Goal: Information Seeking & Learning: Learn about a topic

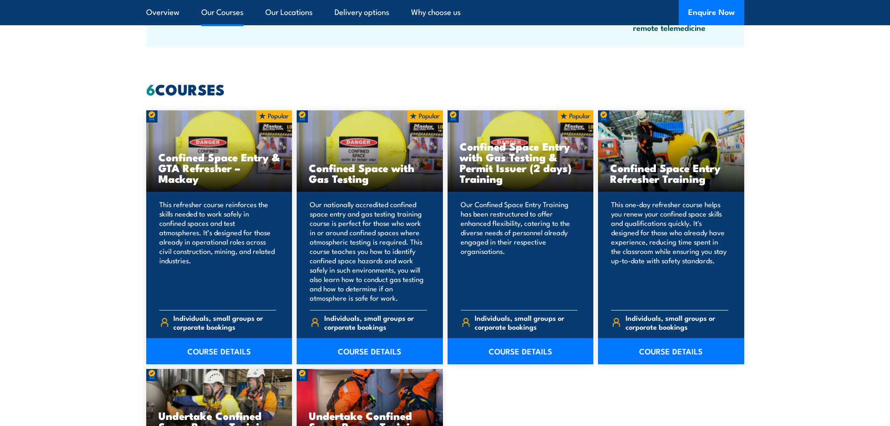
scroll to position [701, 0]
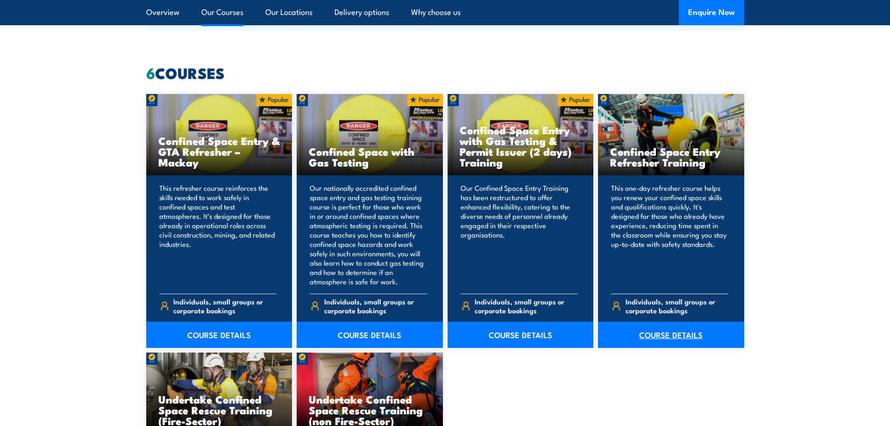
click at [663, 335] on link "COURSE DETAILS" at bounding box center [671, 335] width 146 height 26
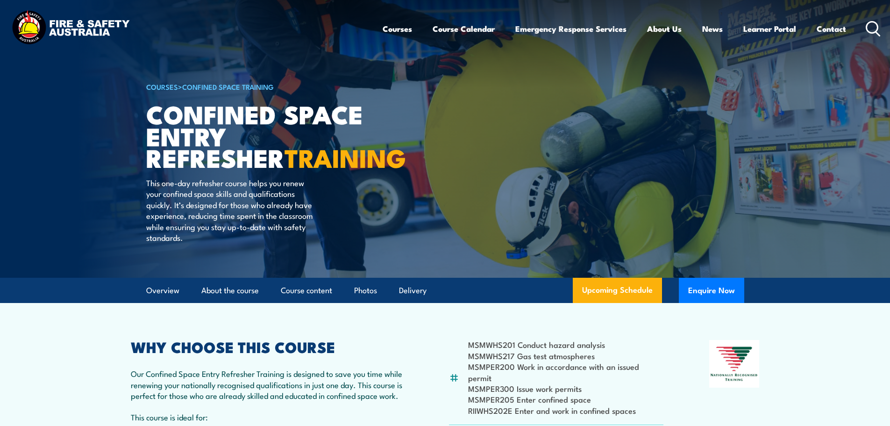
scroll to position [47, 0]
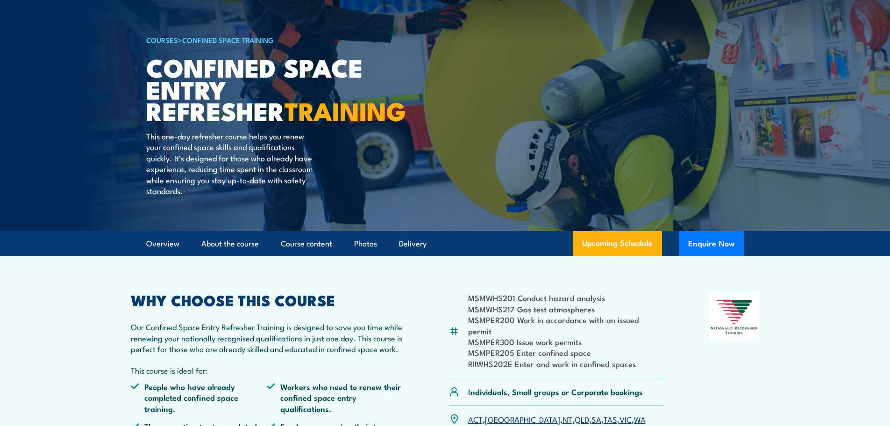
click at [592, 413] on link "SA" at bounding box center [597, 418] width 10 height 11
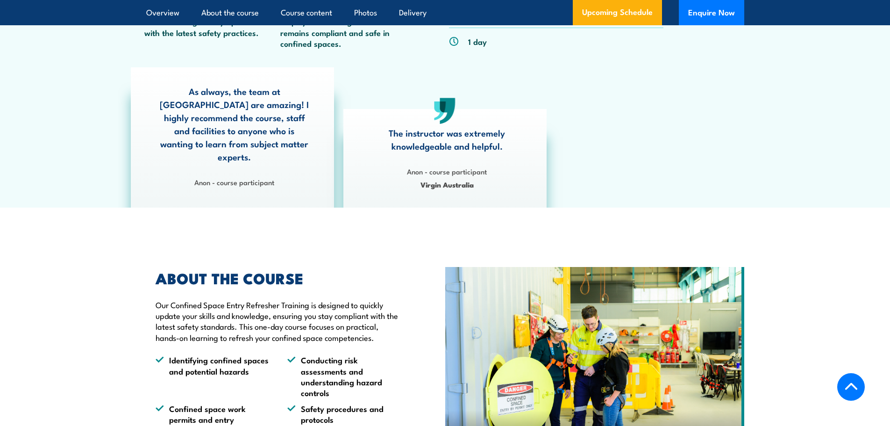
scroll to position [374, 0]
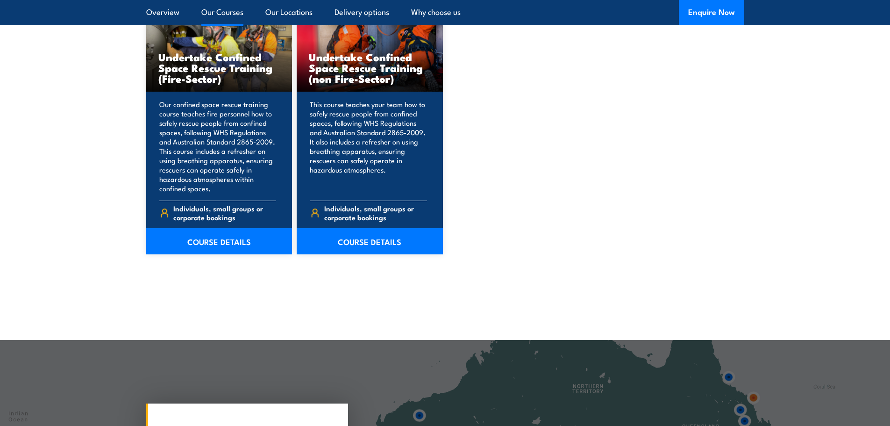
scroll to position [1028, 0]
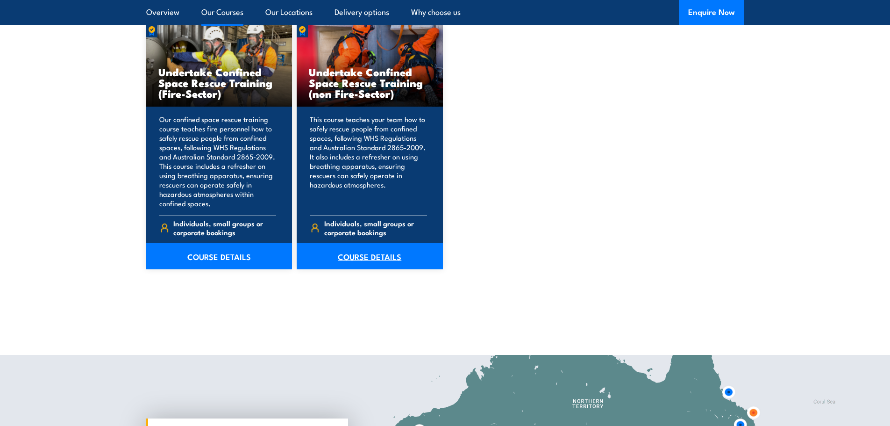
click at [382, 255] on link "COURSE DETAILS" at bounding box center [370, 256] width 146 height 26
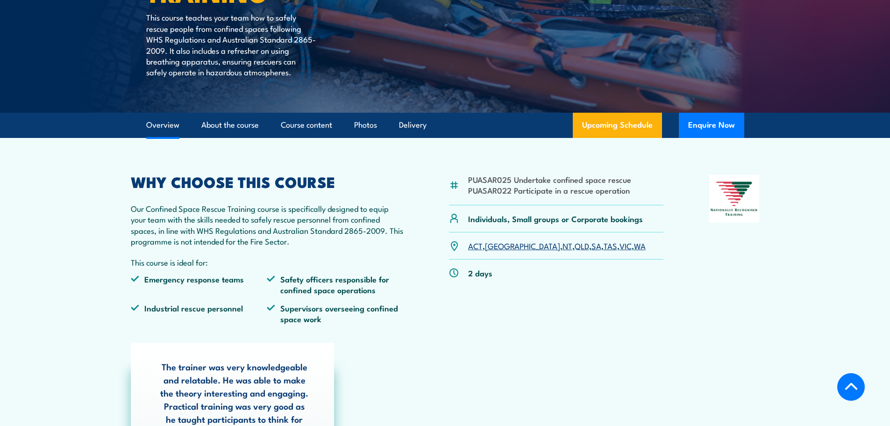
scroll to position [234, 0]
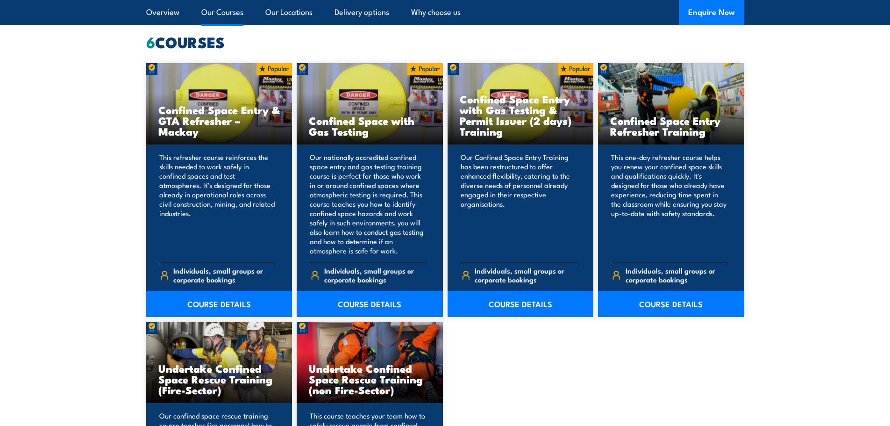
scroll to position [701, 0]
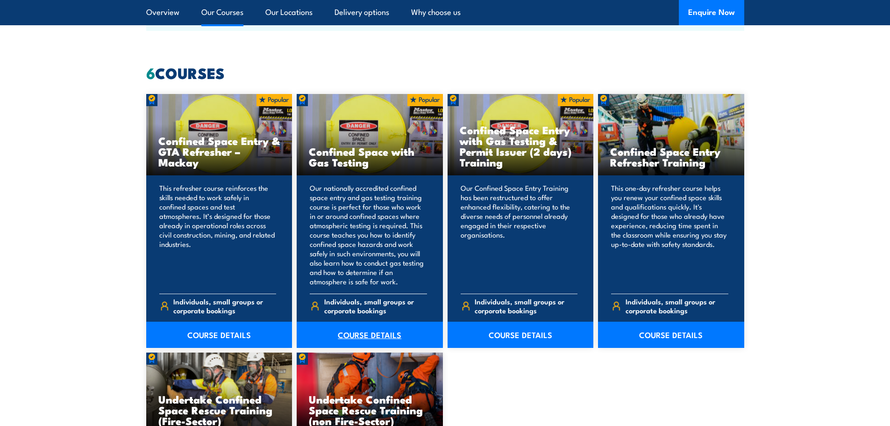
click at [360, 333] on link "COURSE DETAILS" at bounding box center [370, 335] width 146 height 26
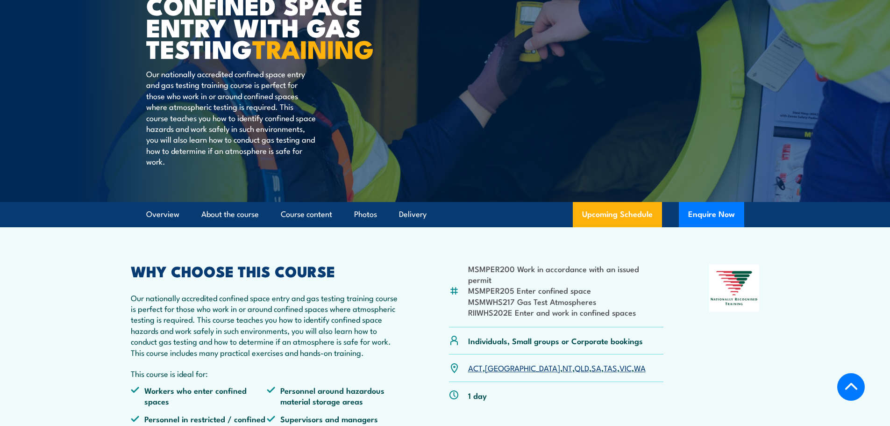
scroll to position [187, 0]
